Goal: Find specific page/section: Find specific page/section

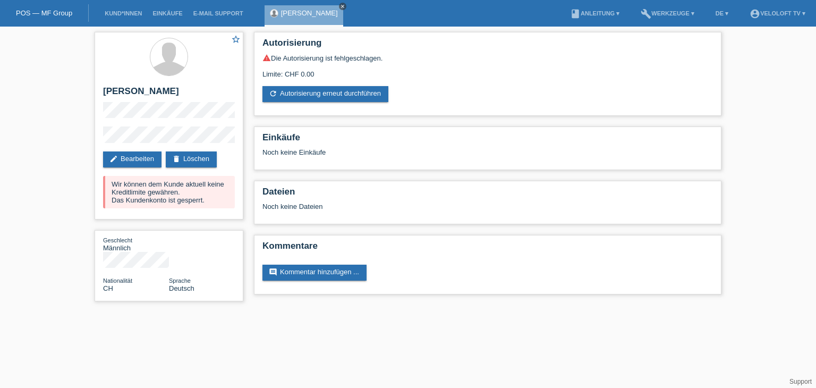
click at [339, 7] on link "close" at bounding box center [342, 6] width 7 height 7
click at [130, 15] on link "Kund*innen" at bounding box center [123, 13] width 48 height 6
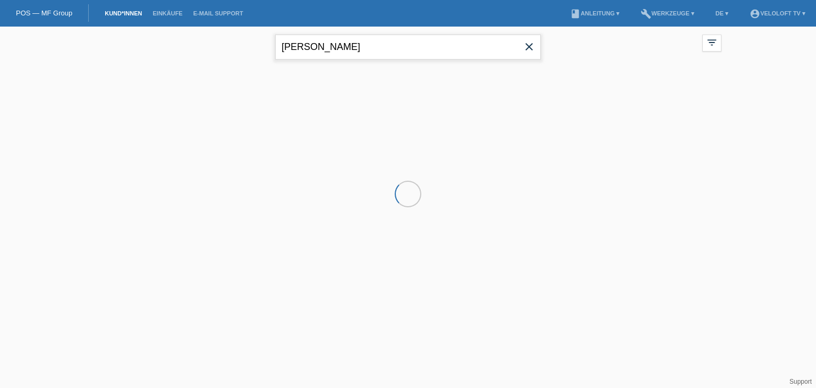
click at [359, 45] on input "[PERSON_NAME]" at bounding box center [408, 47] width 266 height 25
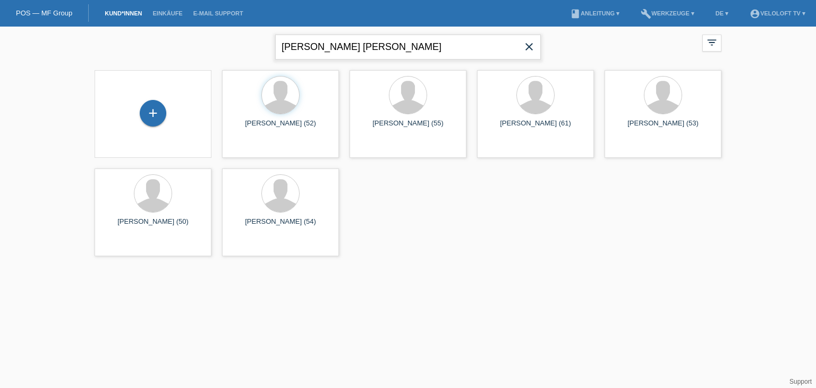
type input "[PERSON_NAME] [PERSON_NAME]"
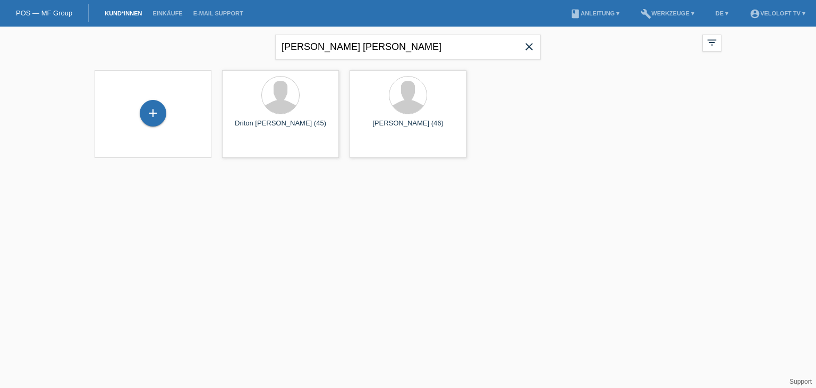
click at [530, 45] on icon "close" at bounding box center [529, 46] width 13 height 13
